Goal: Information Seeking & Learning: Learn about a topic

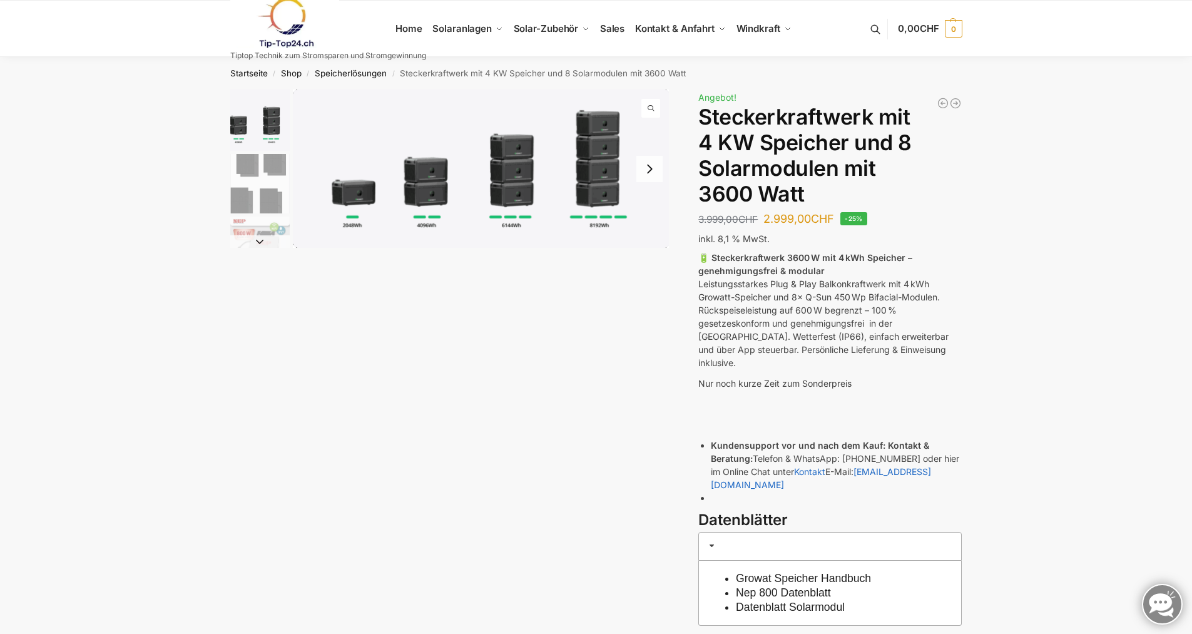
click at [261, 118] on img "1 / 9" at bounding box center [259, 120] width 59 height 61
click at [261, 165] on img "2 / 9" at bounding box center [259, 183] width 59 height 59
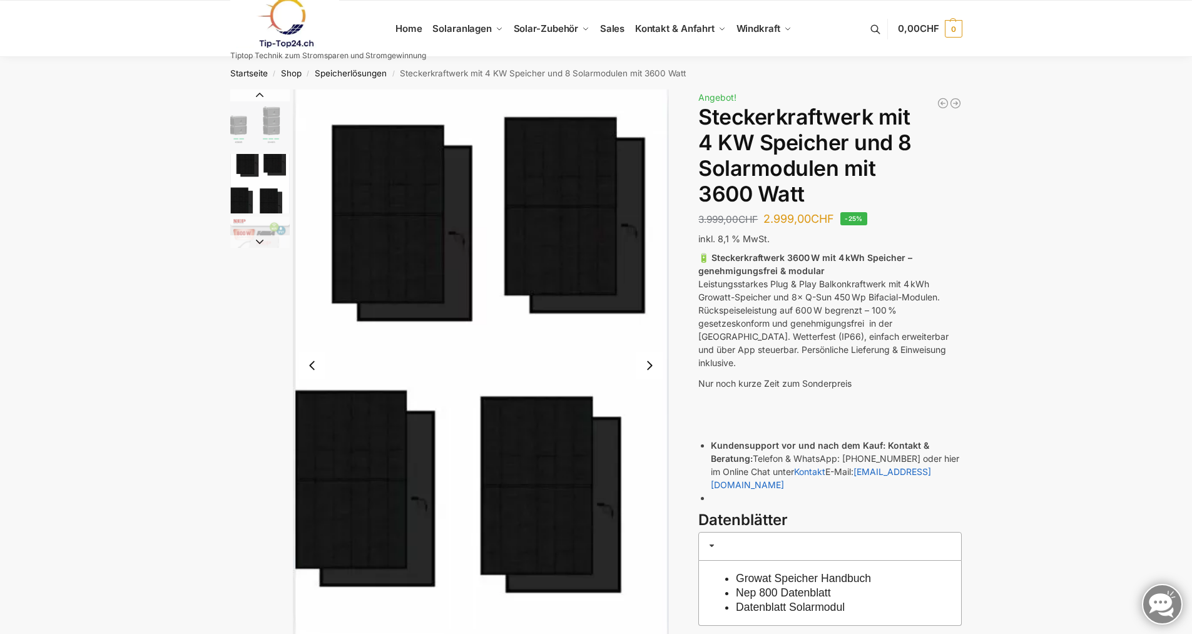
click at [260, 194] on img "2 / 9" at bounding box center [259, 183] width 59 height 59
click at [257, 242] on button "Next slide" at bounding box center [259, 241] width 59 height 13
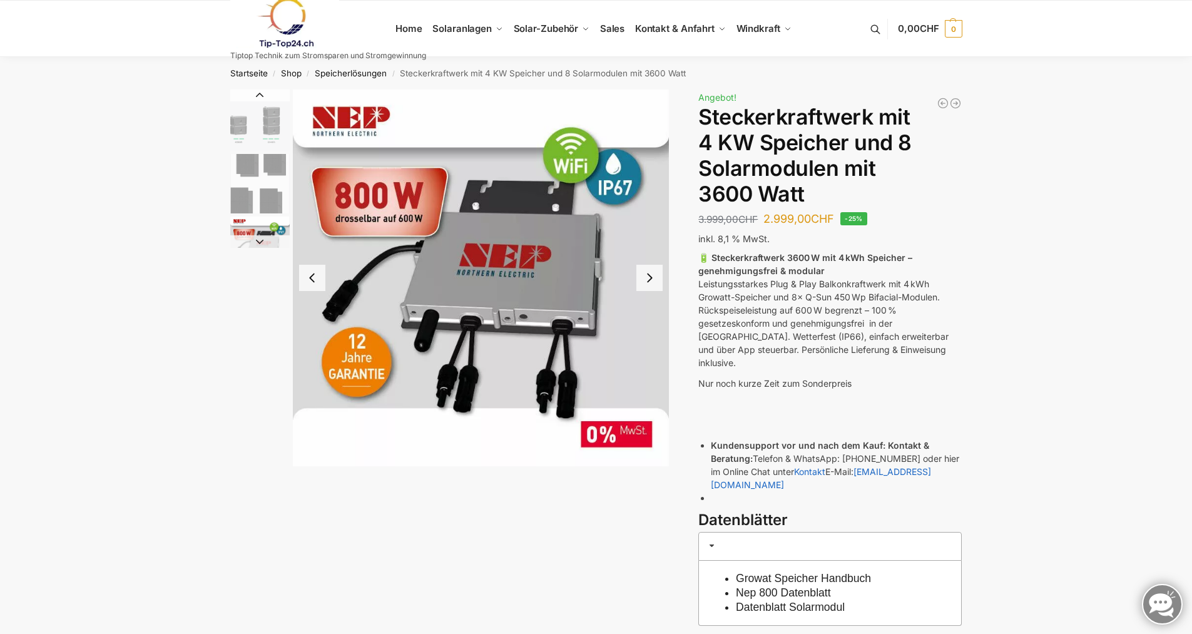
click at [263, 96] on button "Previous slide" at bounding box center [259, 95] width 59 height 13
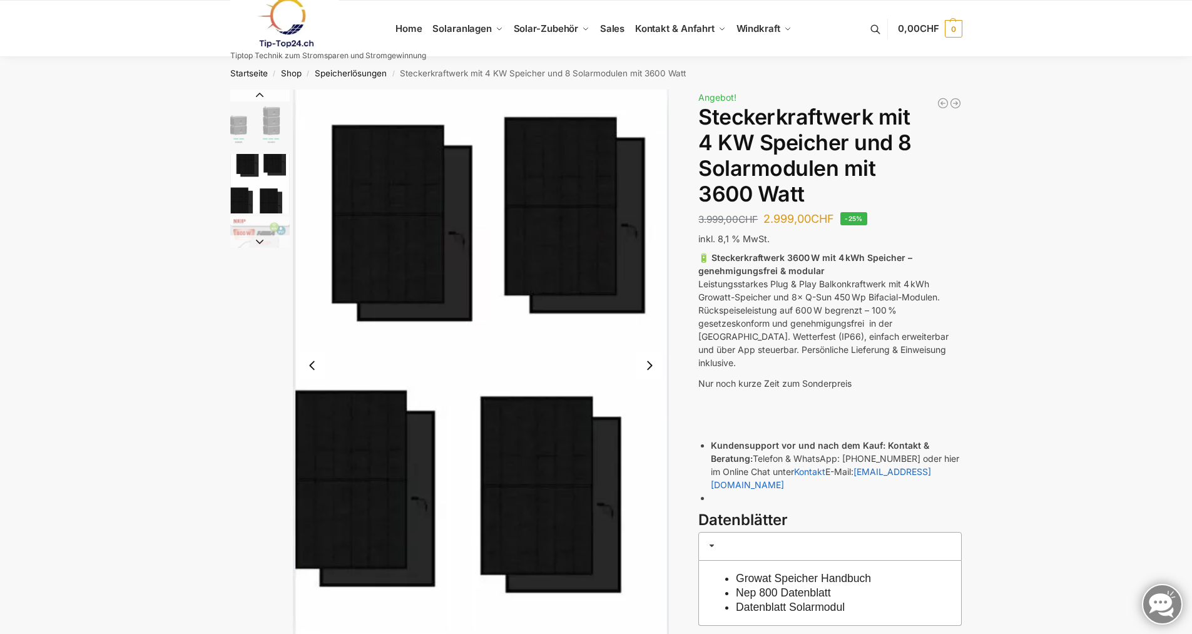
click at [261, 116] on img "1 / 9" at bounding box center [259, 120] width 59 height 61
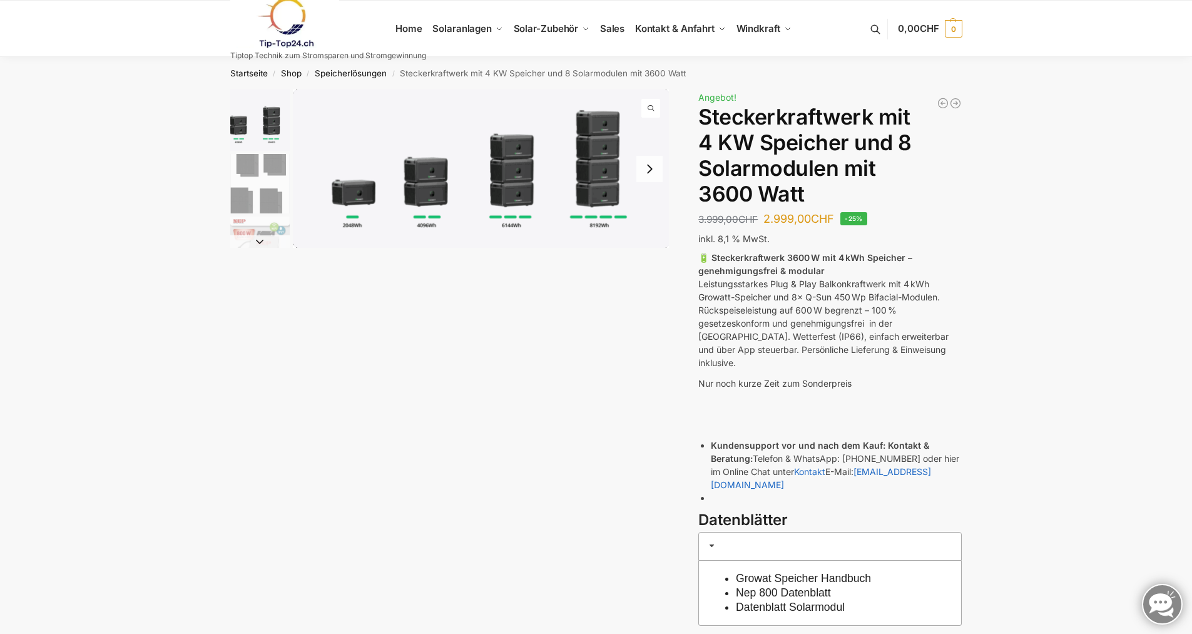
click at [255, 238] on button "Next slide" at bounding box center [259, 241] width 59 height 13
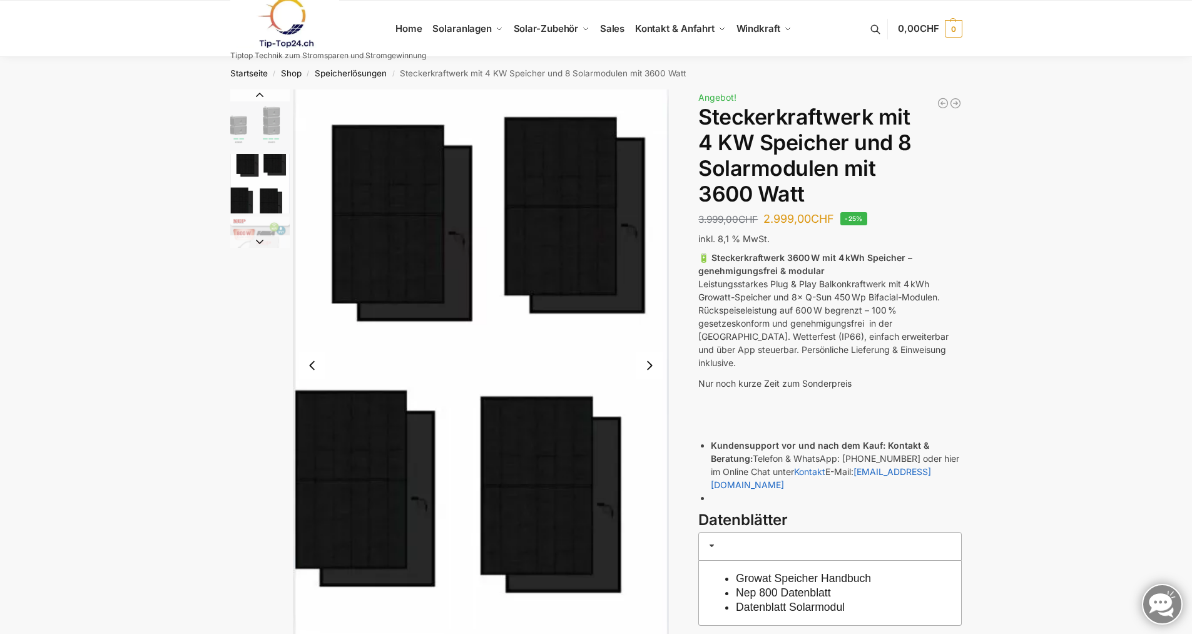
click at [255, 238] on button "Next slide" at bounding box center [259, 241] width 59 height 13
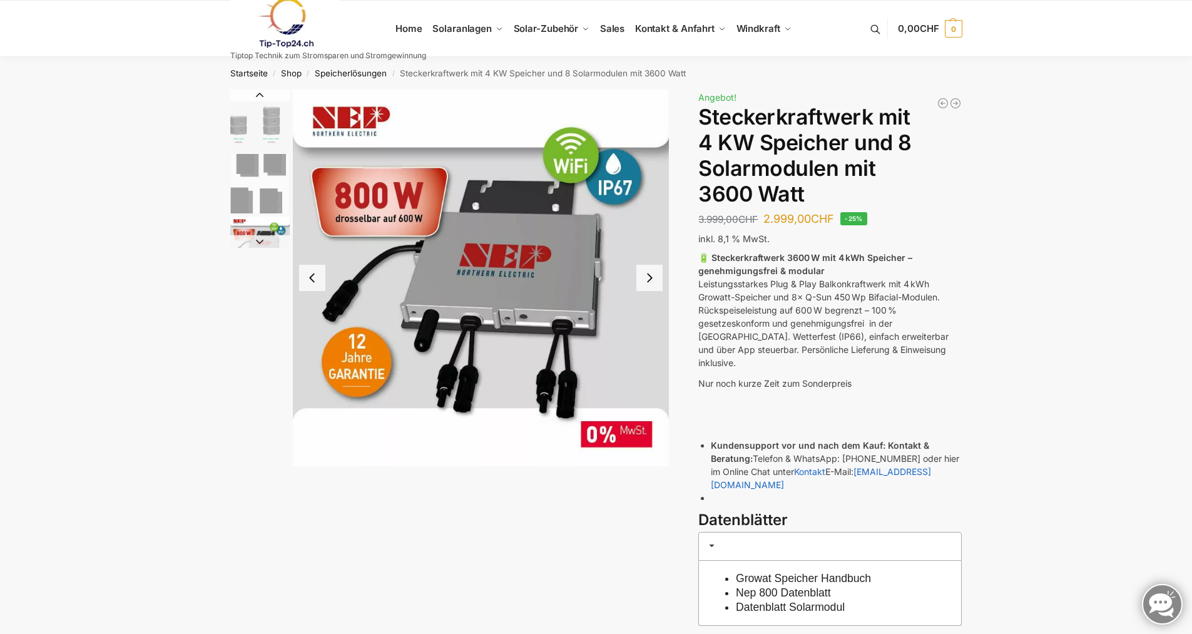
click at [257, 241] on button "Next slide" at bounding box center [259, 241] width 59 height 13
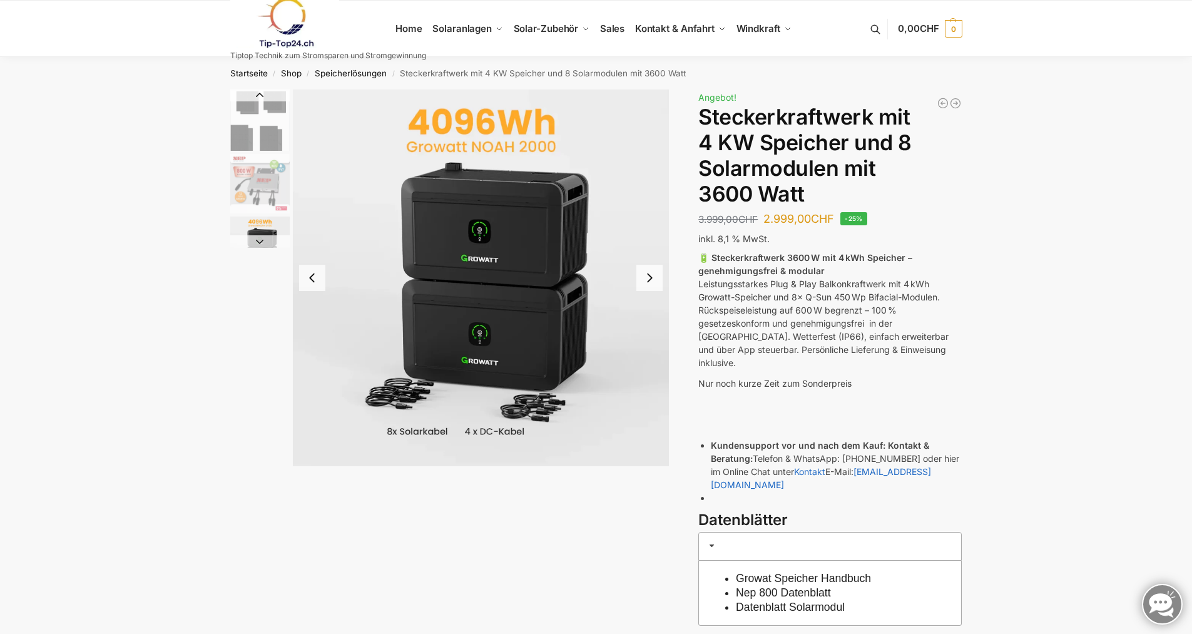
click at [262, 241] on button "Next slide" at bounding box center [259, 241] width 59 height 13
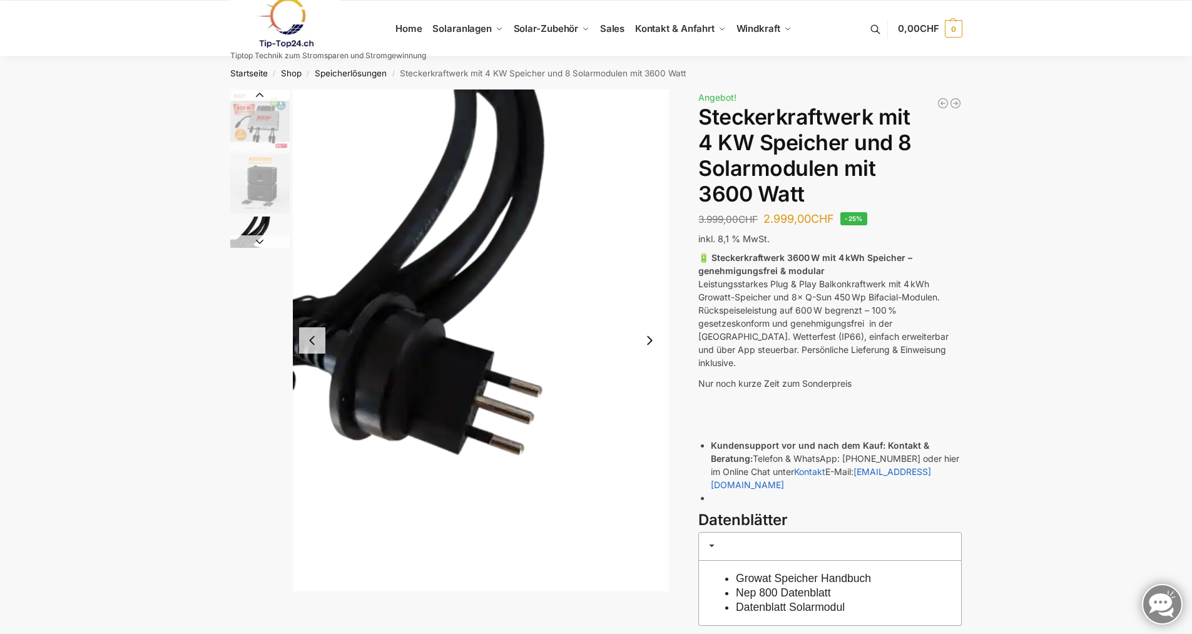
click at [262, 241] on button "Next slide" at bounding box center [259, 241] width 59 height 13
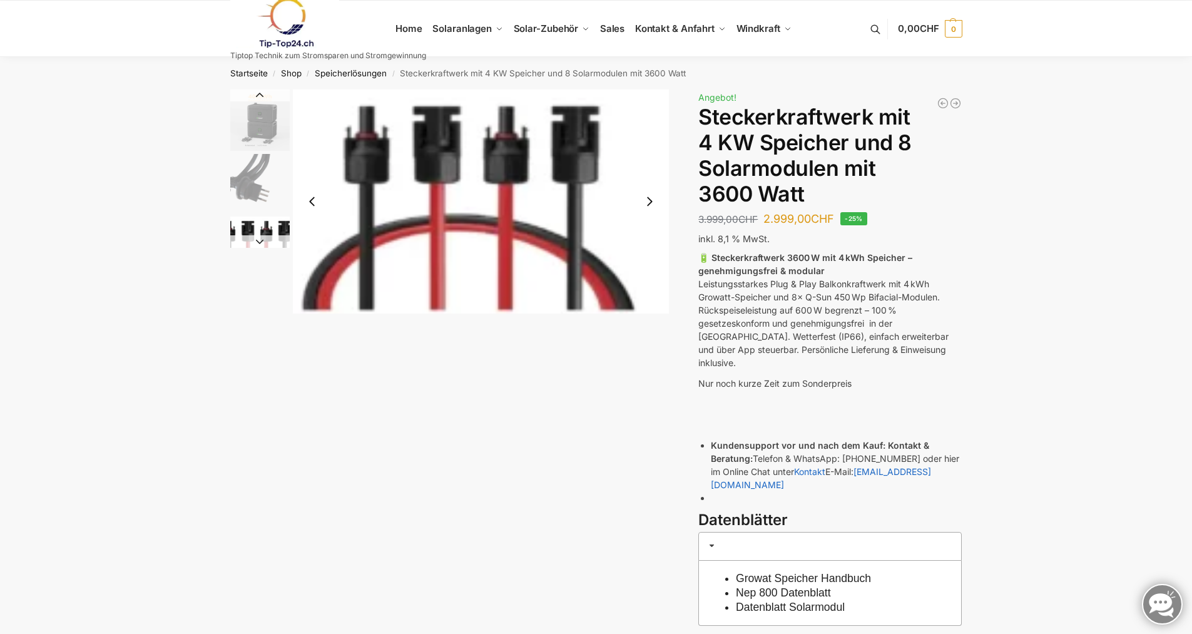
click at [257, 240] on button "Next slide" at bounding box center [259, 241] width 59 height 13
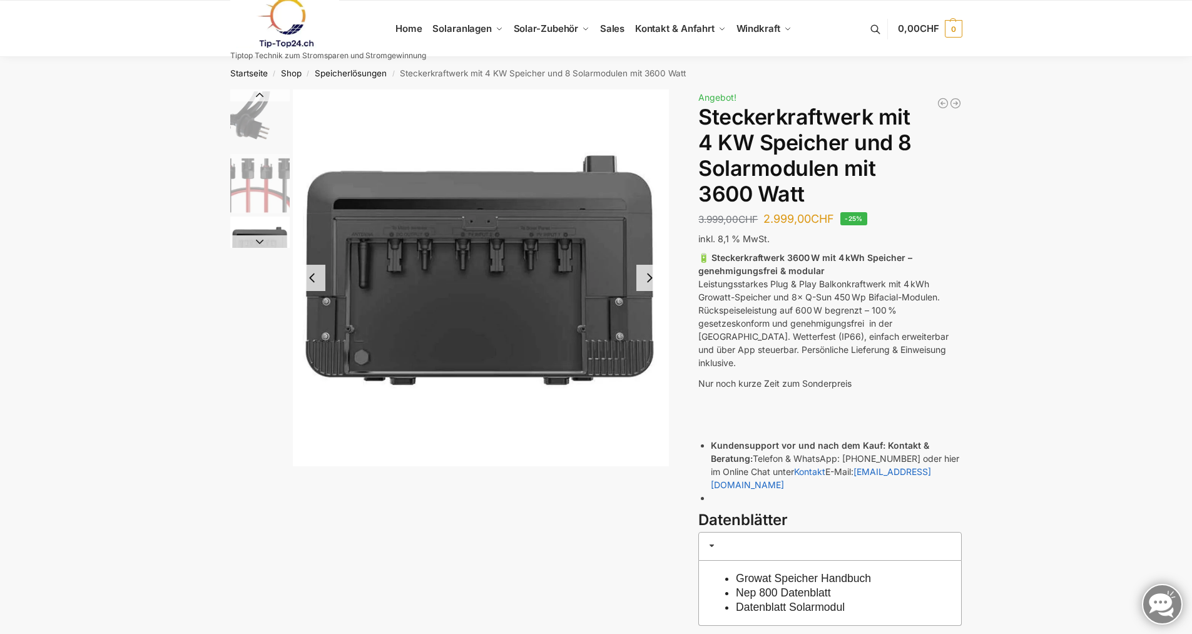
click at [257, 237] on button "Next slide" at bounding box center [259, 241] width 59 height 13
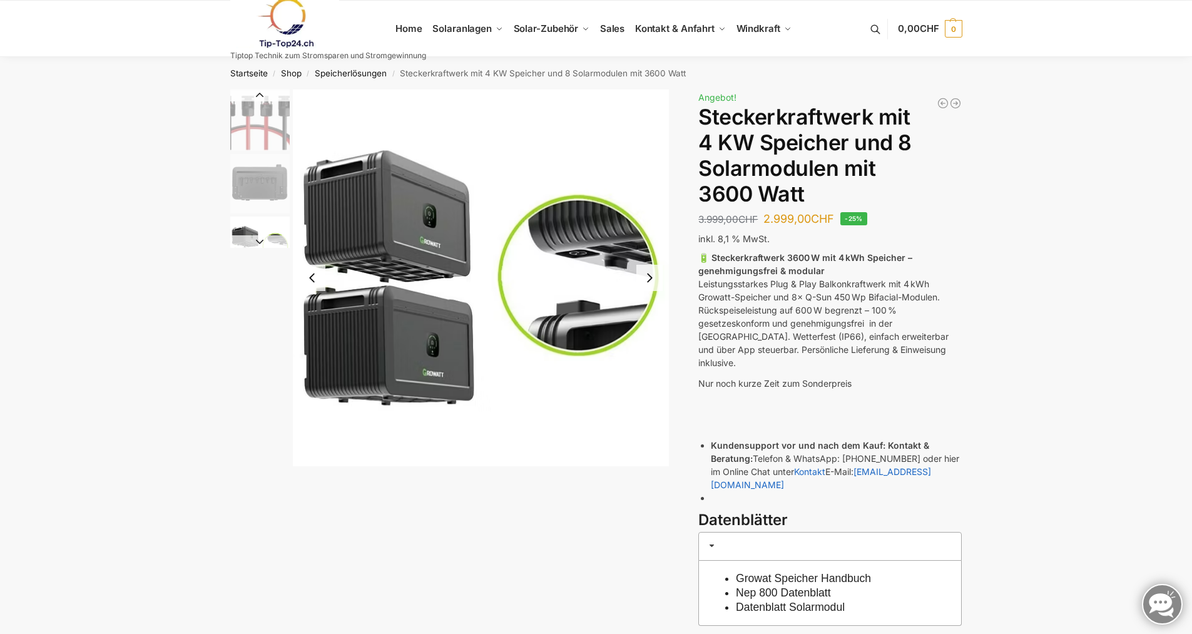
click at [257, 237] on button "Next slide" at bounding box center [259, 241] width 59 height 13
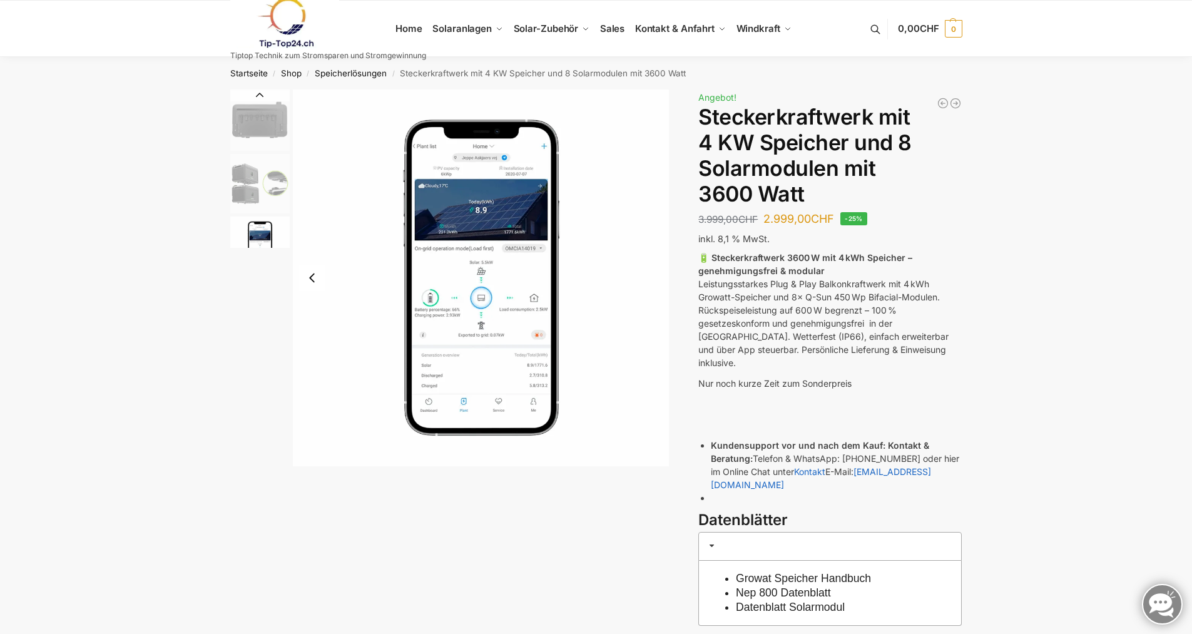
click at [257, 237] on img "9 / 9" at bounding box center [259, 246] width 59 height 59
click at [252, 120] on img "7 / 9" at bounding box center [259, 120] width 59 height 59
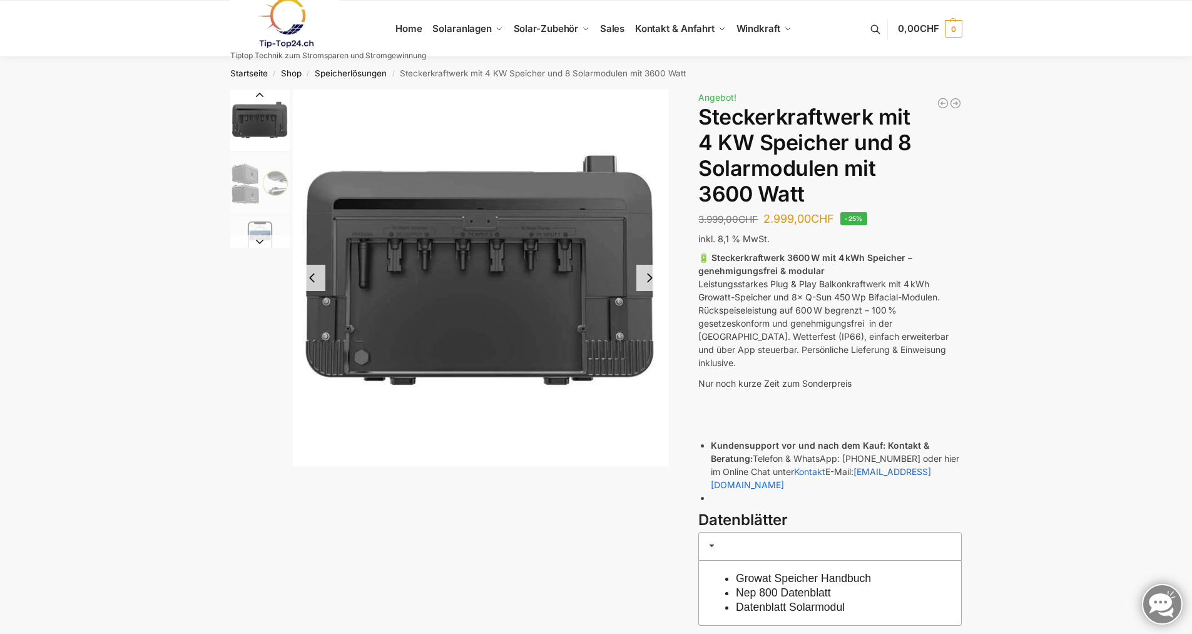
click at [427, 260] on img "7 / 9" at bounding box center [481, 278] width 377 height 377
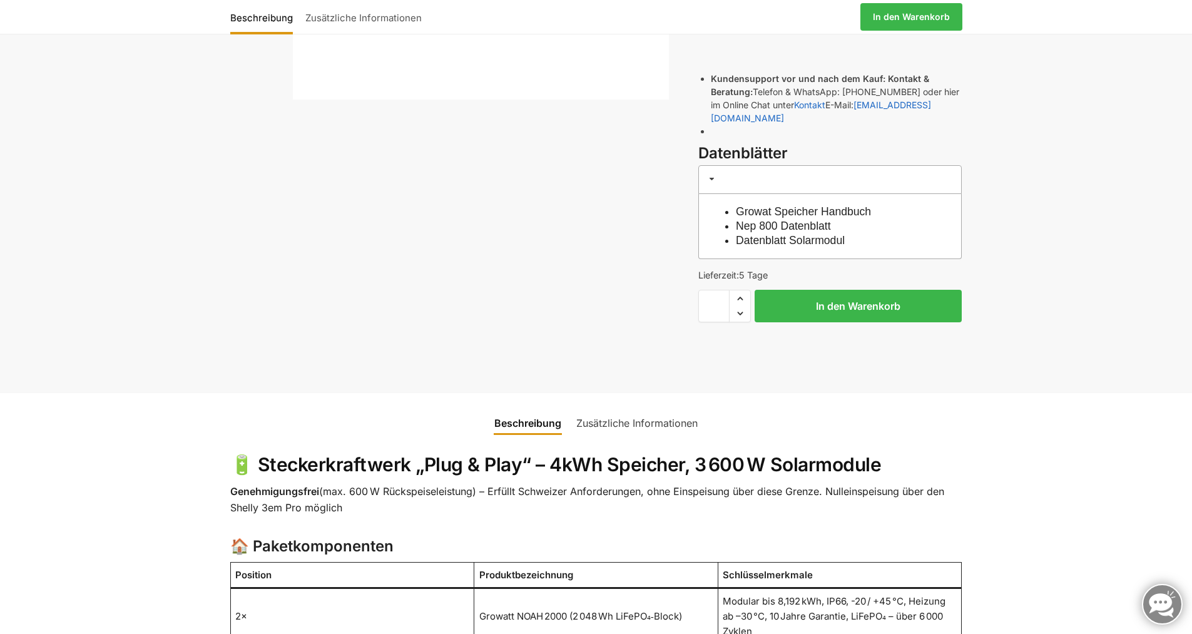
scroll to position [125, 0]
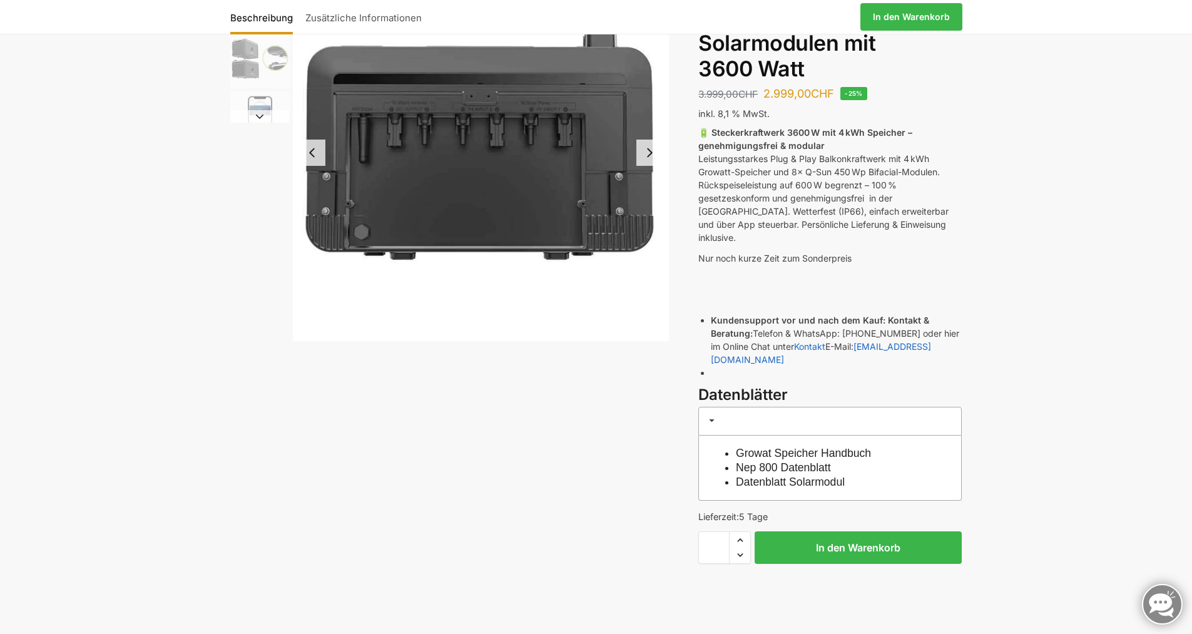
click at [503, 172] on img "7 / 9" at bounding box center [481, 152] width 377 height 377
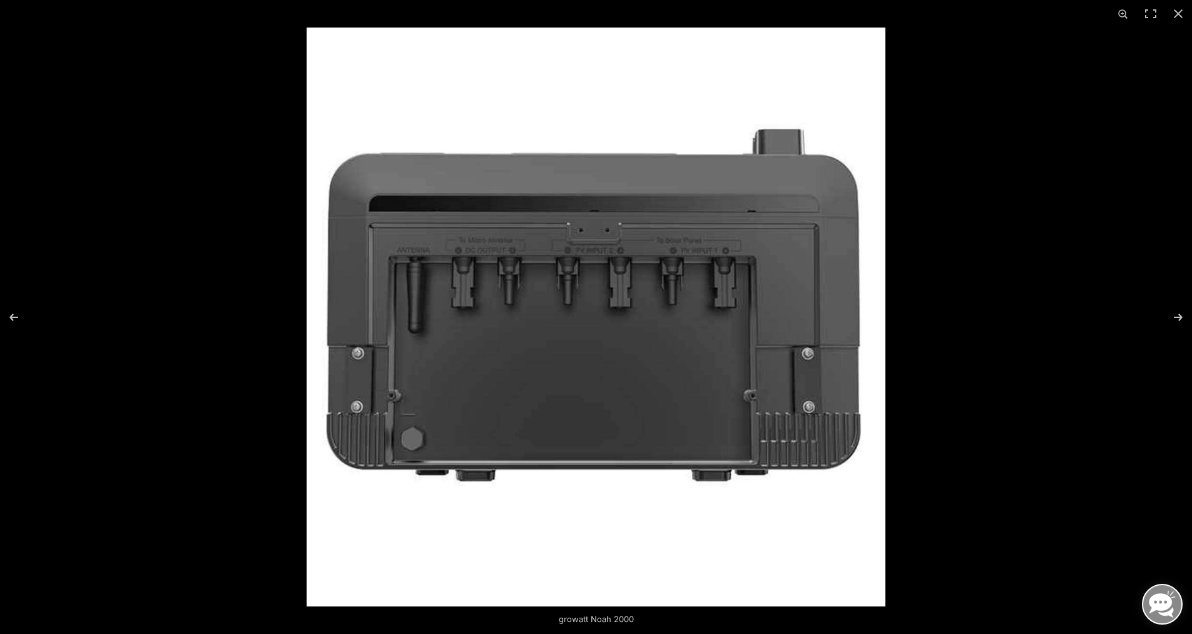
click at [630, 260] on img at bounding box center [596, 317] width 579 height 579
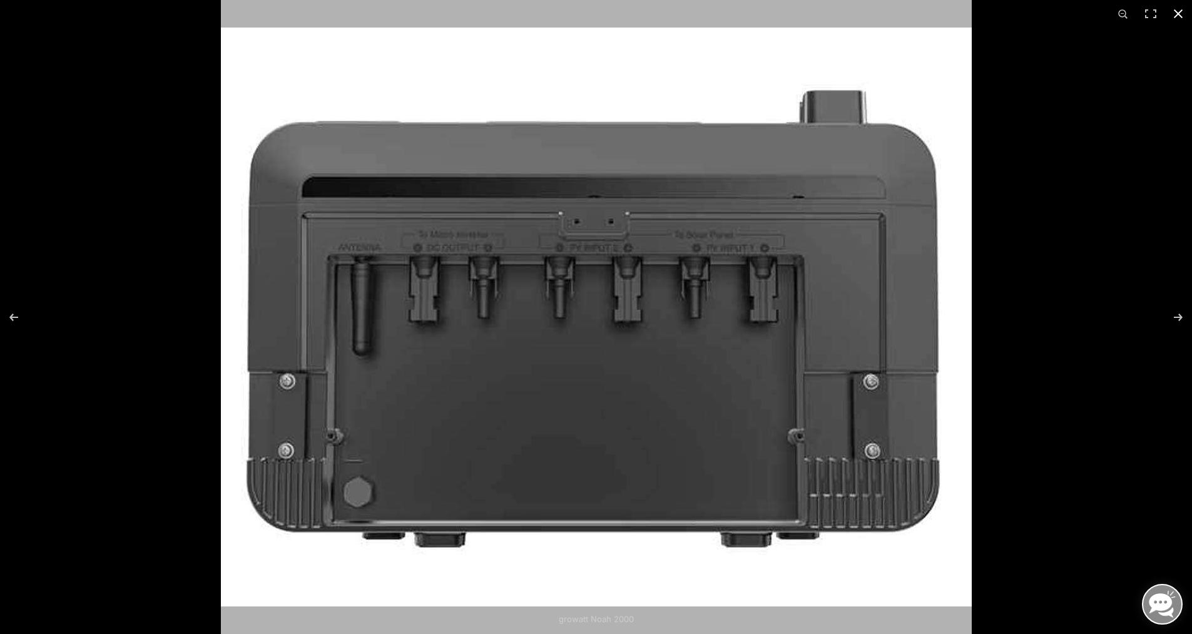
click at [1183, 8] on button "Close (Esc)" at bounding box center [1179, 14] width 28 height 28
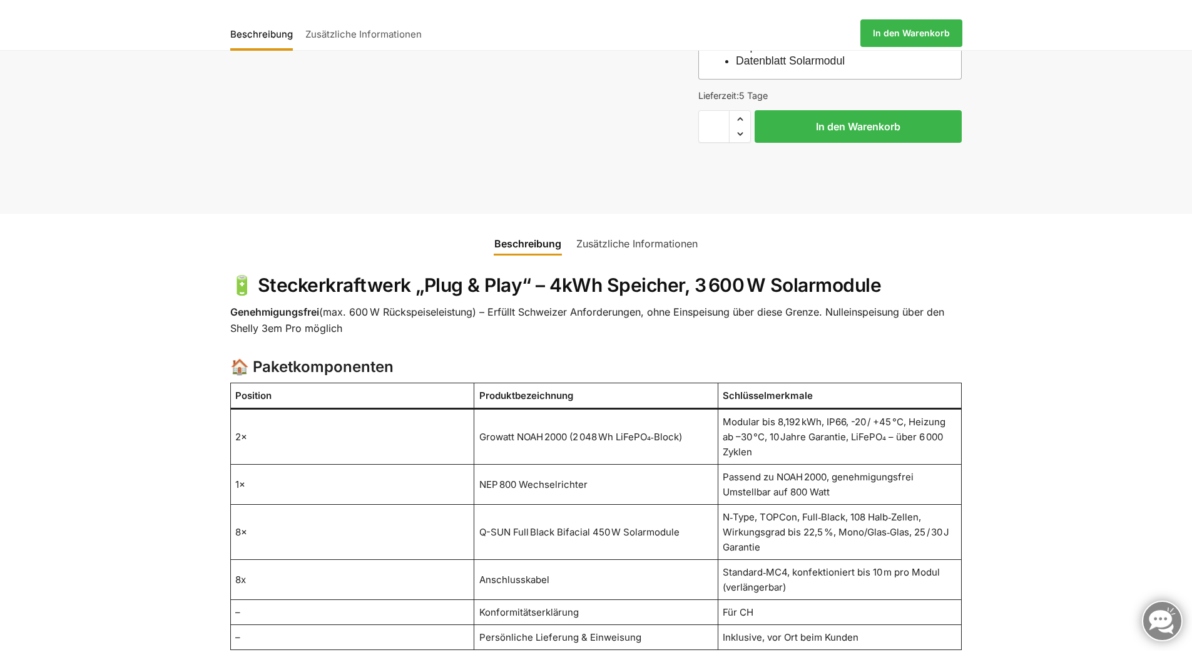
scroll to position [626, 0]
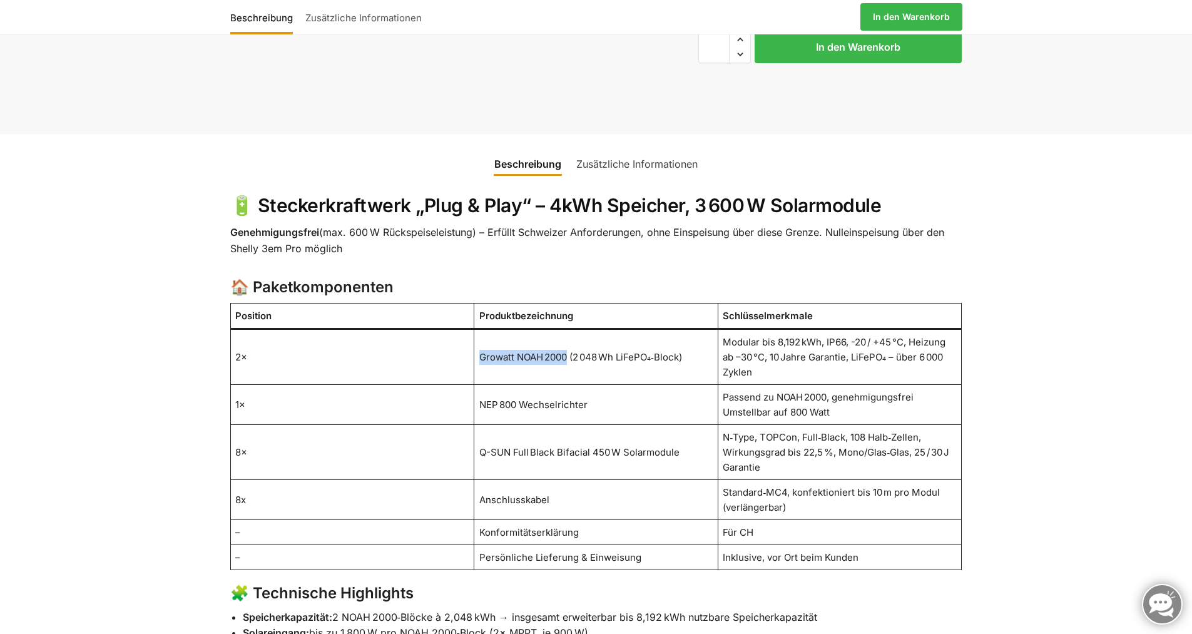
drag, startPoint x: 481, startPoint y: 331, endPoint x: 570, endPoint y: 328, distance: 88.9
click at [570, 329] on td "Growatt NOAH 2000 (2 048 Wh LiFePO₄‑Block)" at bounding box center [596, 357] width 244 height 56
copy td "Growatt NOAH 2000"
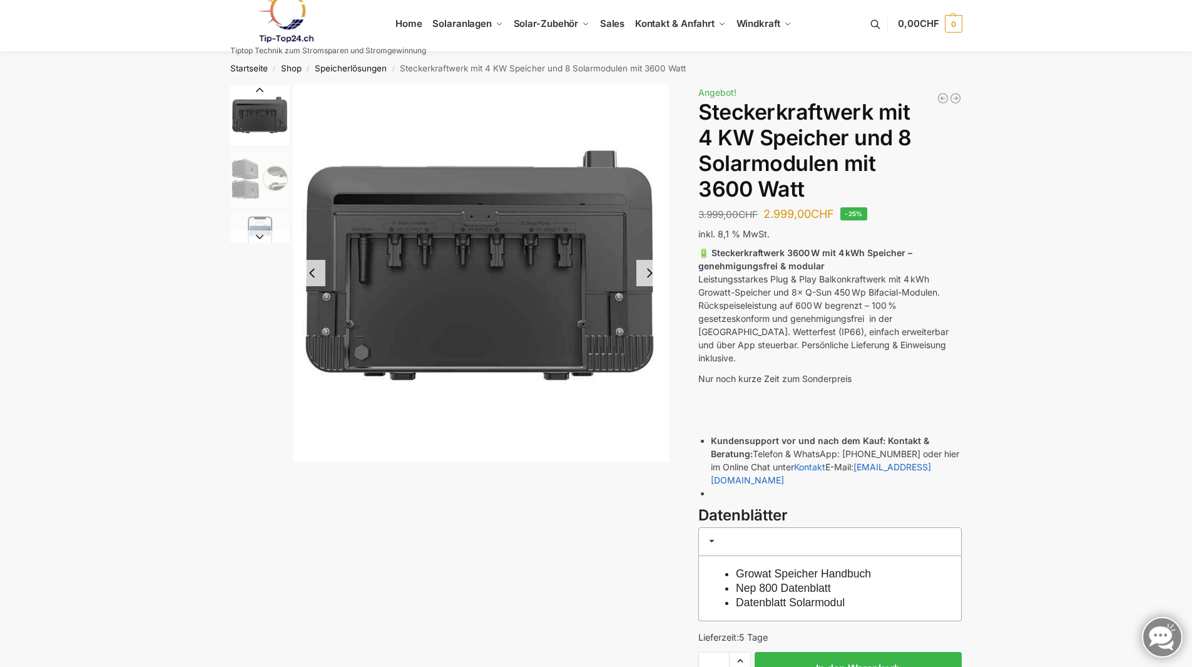
scroll to position [0, 0]
